Goal: Information Seeking & Learning: Learn about a topic

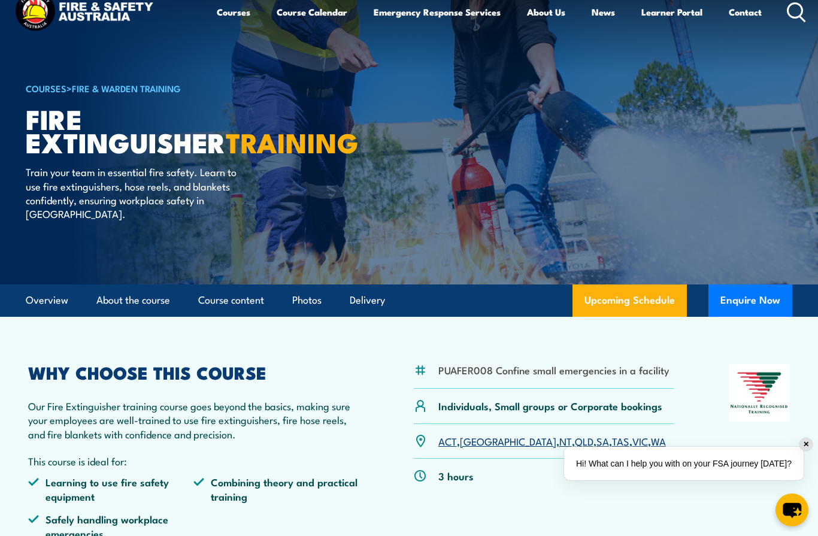
scroll to position [22, 0]
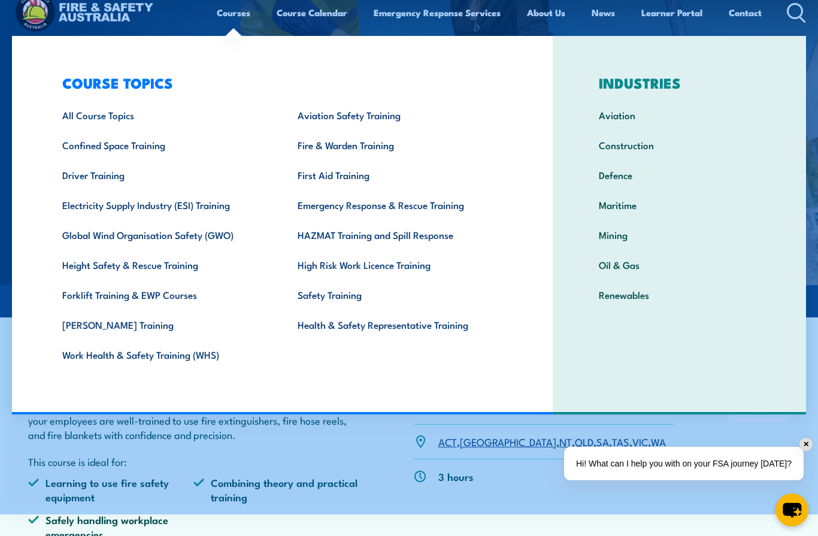
click at [121, 325] on link "[PERSON_NAME] Training" at bounding box center [161, 324] width 235 height 30
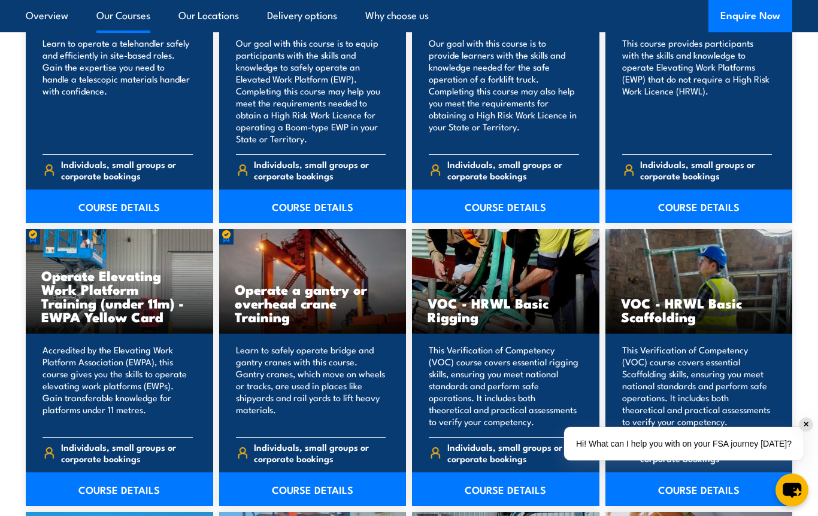
scroll to position [1056, 0]
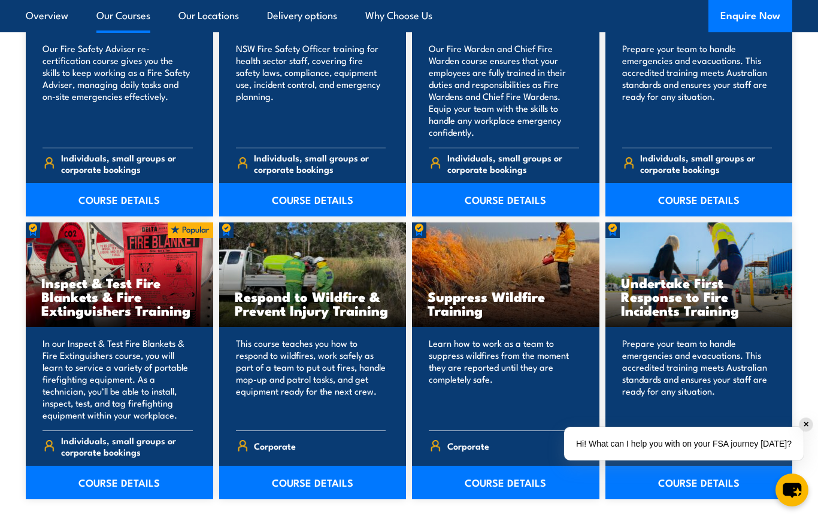
scroll to position [1600, 0]
